Goal: Navigation & Orientation: Find specific page/section

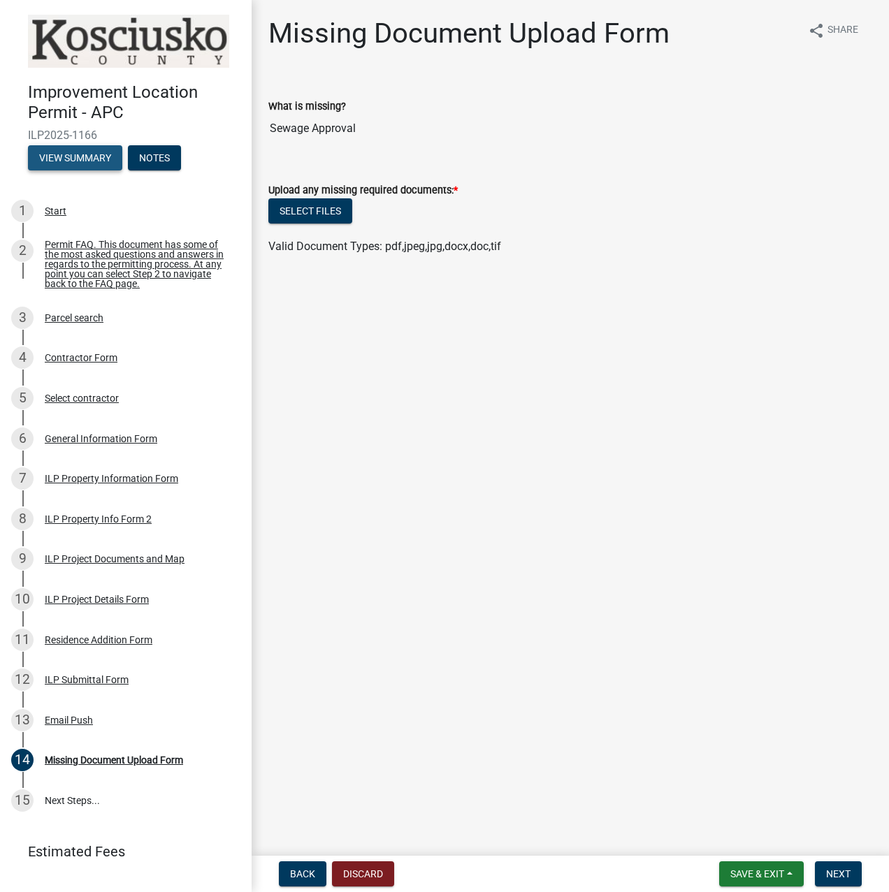
click at [59, 159] on button "View Summary" at bounding box center [75, 157] width 94 height 25
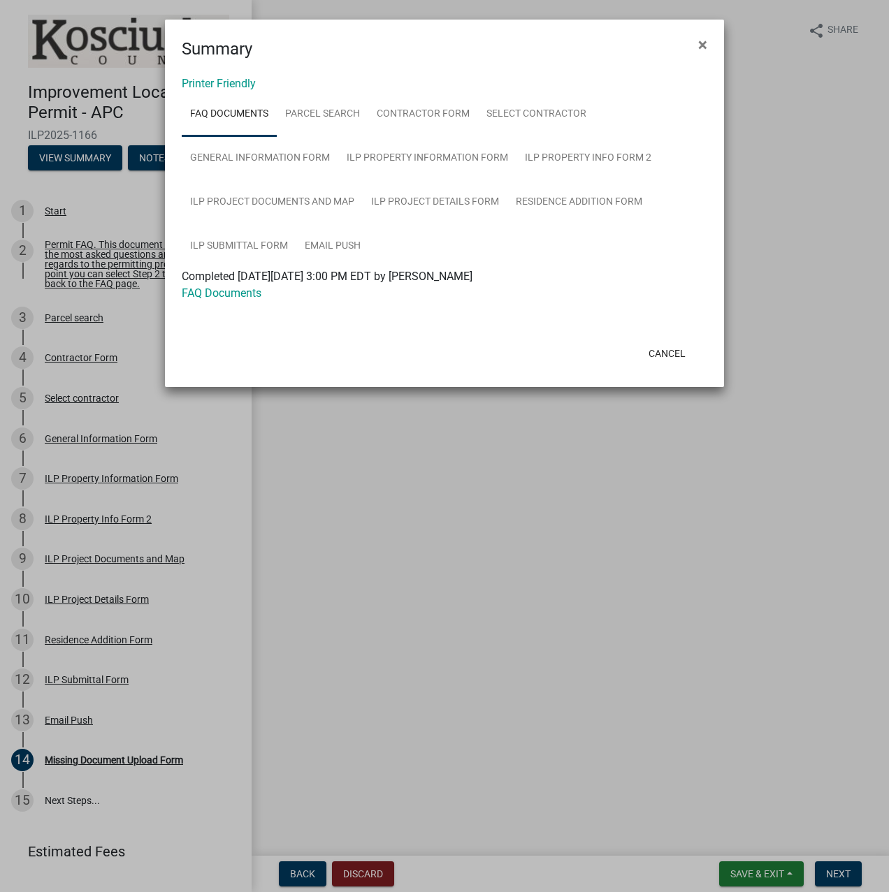
click at [702, 45] on span "×" at bounding box center [702, 45] width 9 height 20
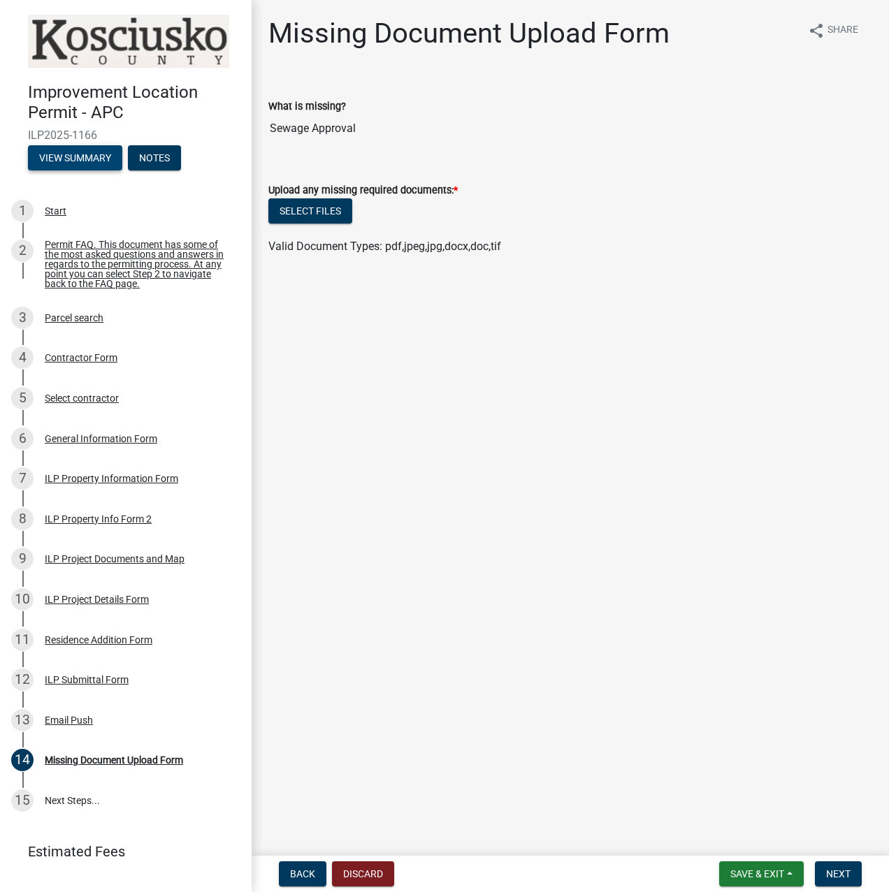
click at [89, 162] on button "View Summary" at bounding box center [75, 157] width 94 height 25
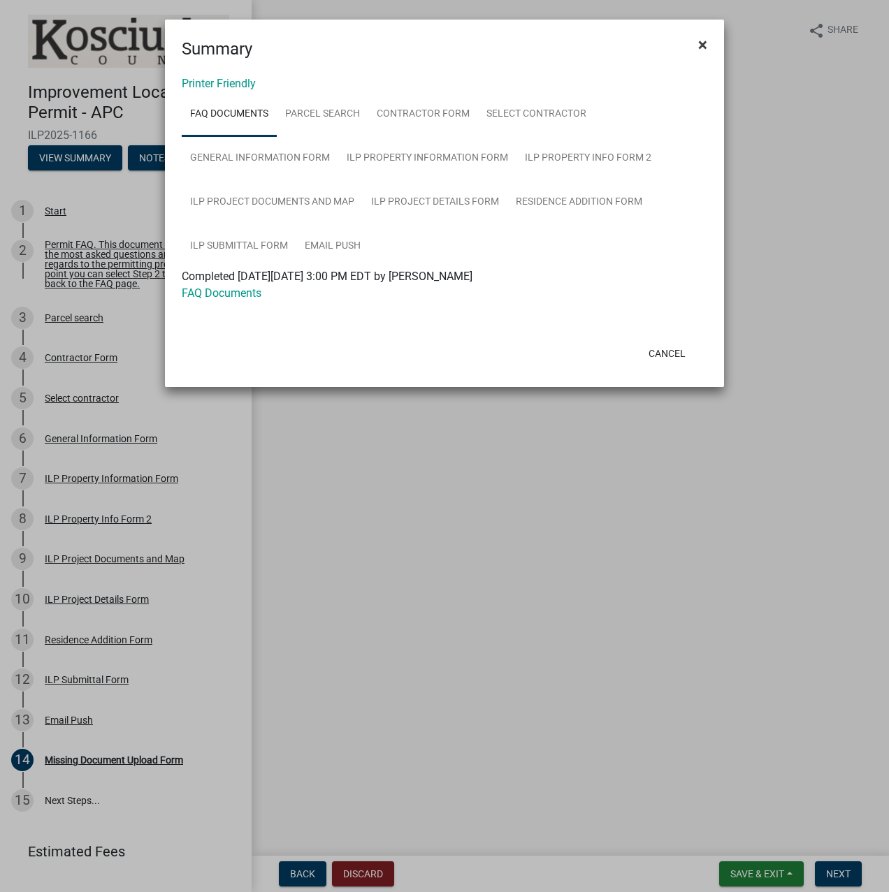
click at [699, 41] on span "×" at bounding box center [702, 45] width 9 height 20
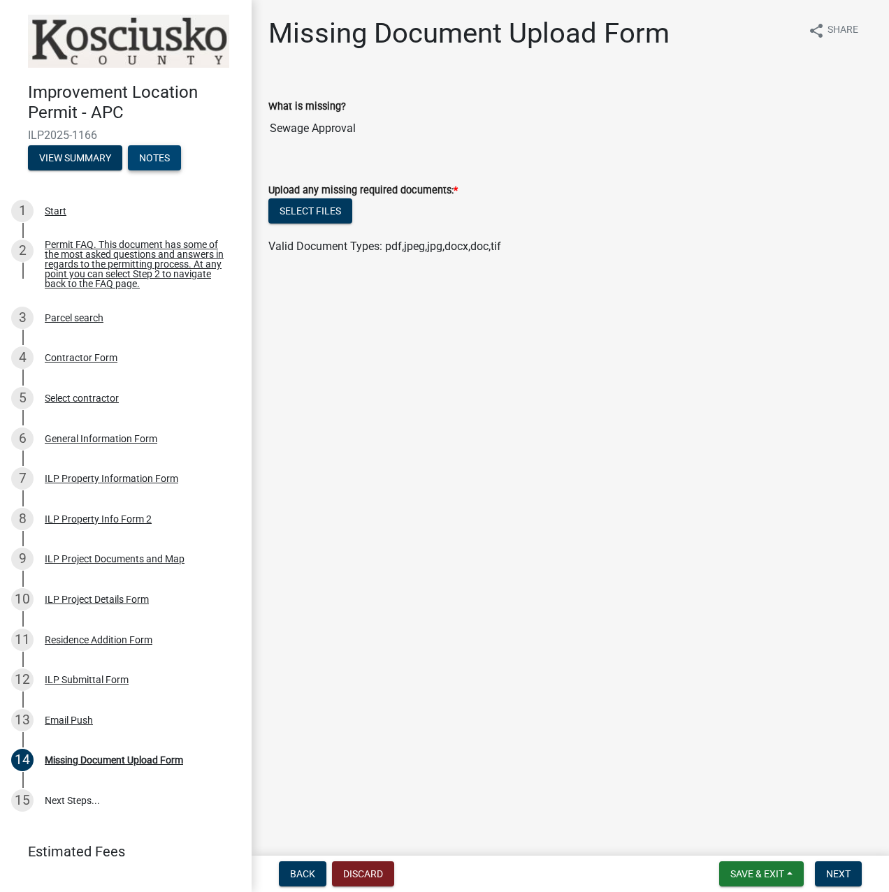
click at [143, 152] on button "Notes" at bounding box center [154, 157] width 53 height 25
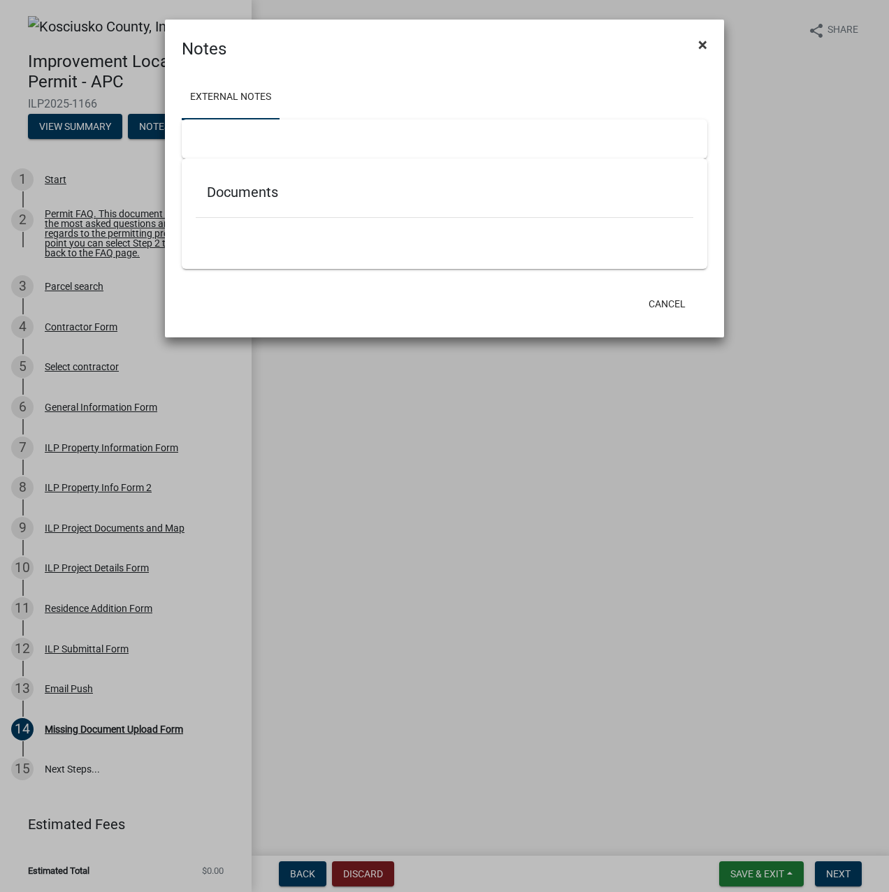
click at [704, 45] on span "×" at bounding box center [702, 45] width 9 height 20
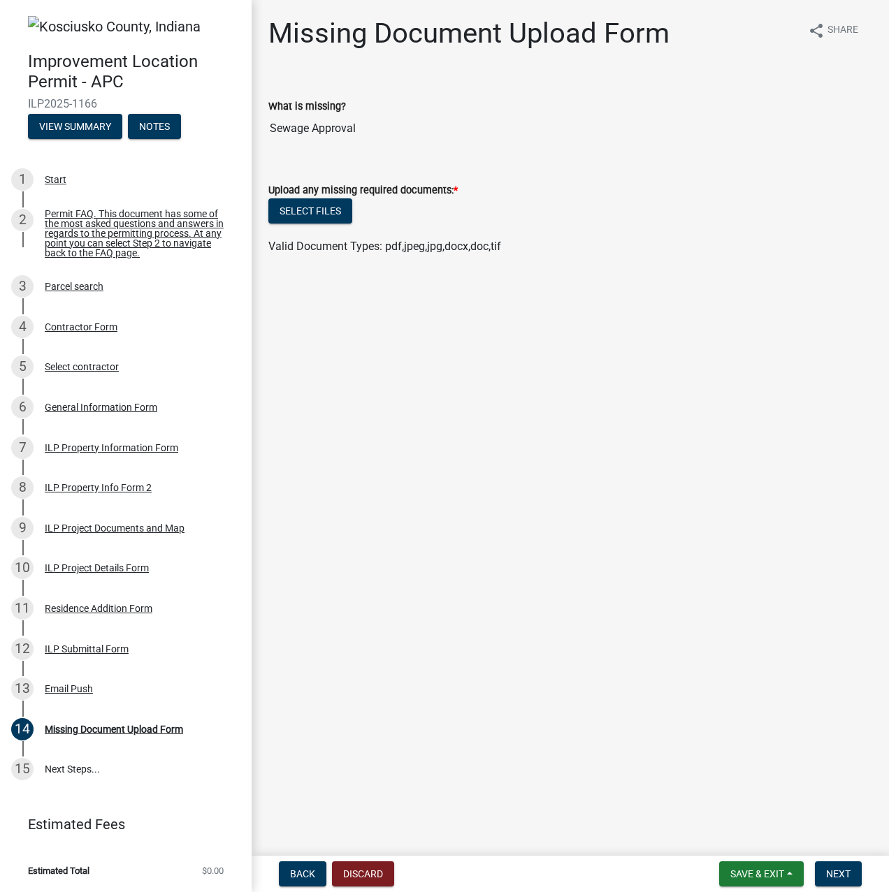
click at [48, 25] on img at bounding box center [114, 26] width 173 height 21
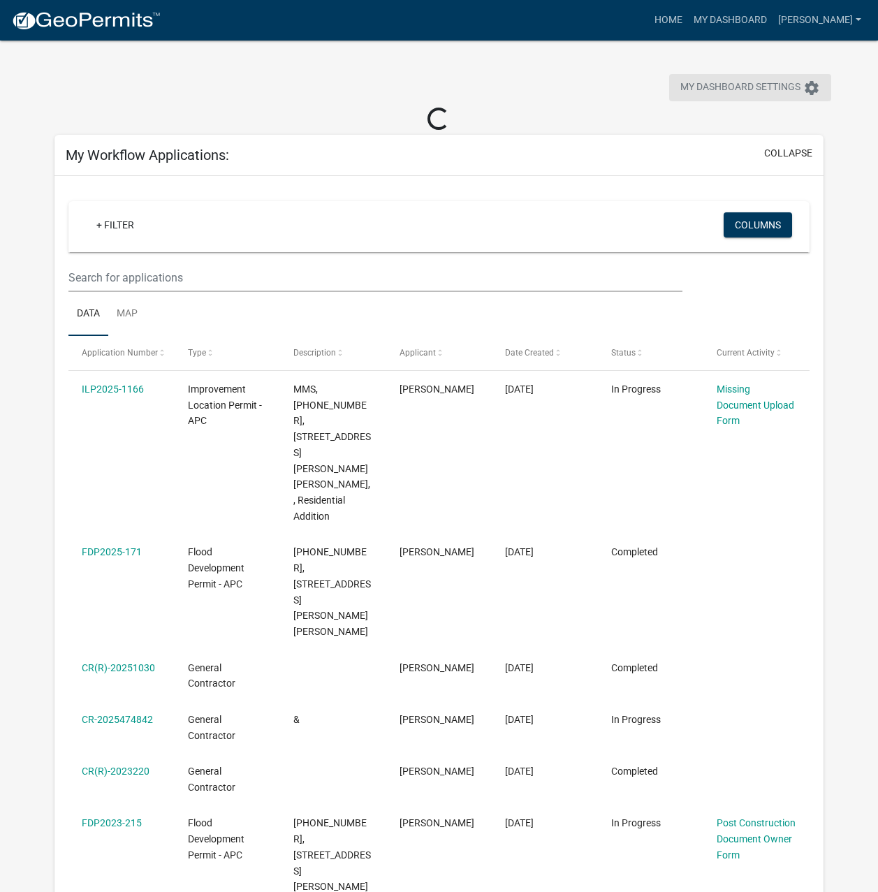
click at [774, 88] on span "My Dashboard Settings" at bounding box center [741, 88] width 120 height 17
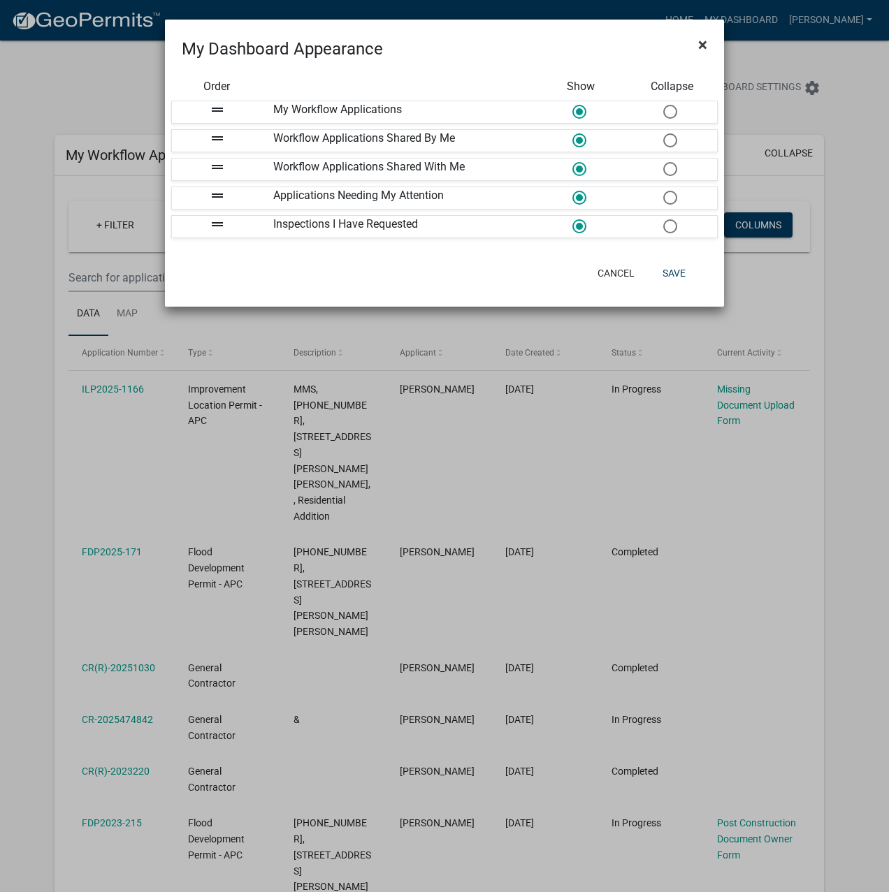
click at [700, 43] on span "×" at bounding box center [702, 45] width 9 height 20
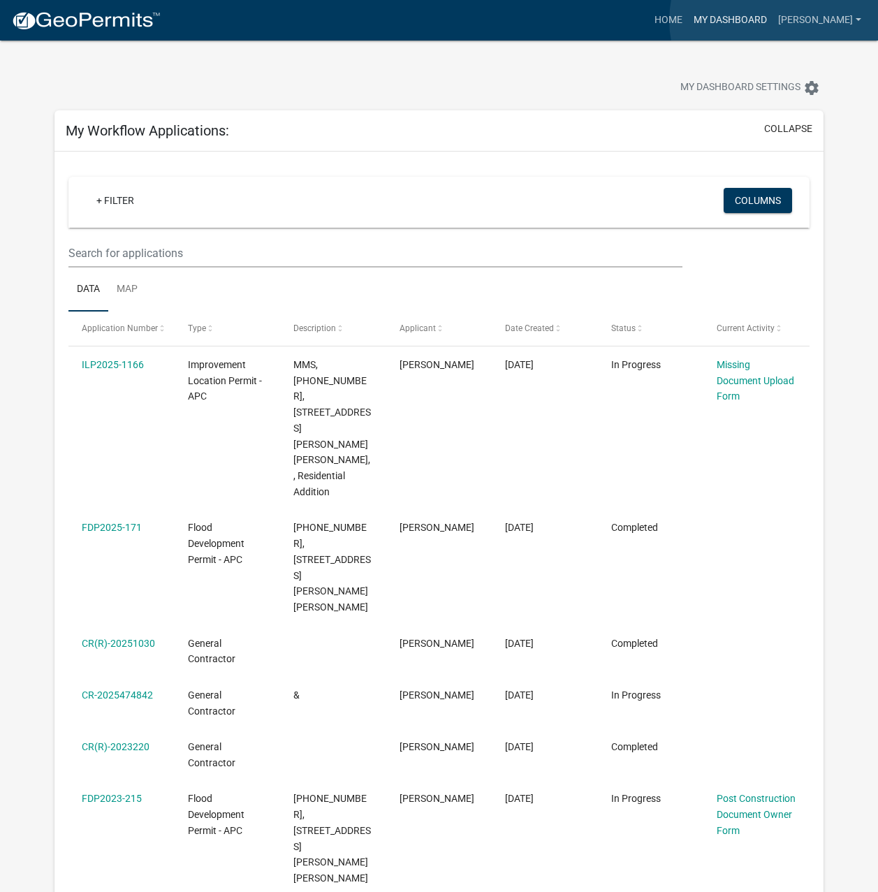
click at [773, 20] on link "My Dashboard" at bounding box center [730, 20] width 85 height 27
click at [688, 22] on link "Home" at bounding box center [668, 20] width 39 height 27
